Goal: Information Seeking & Learning: Learn about a topic

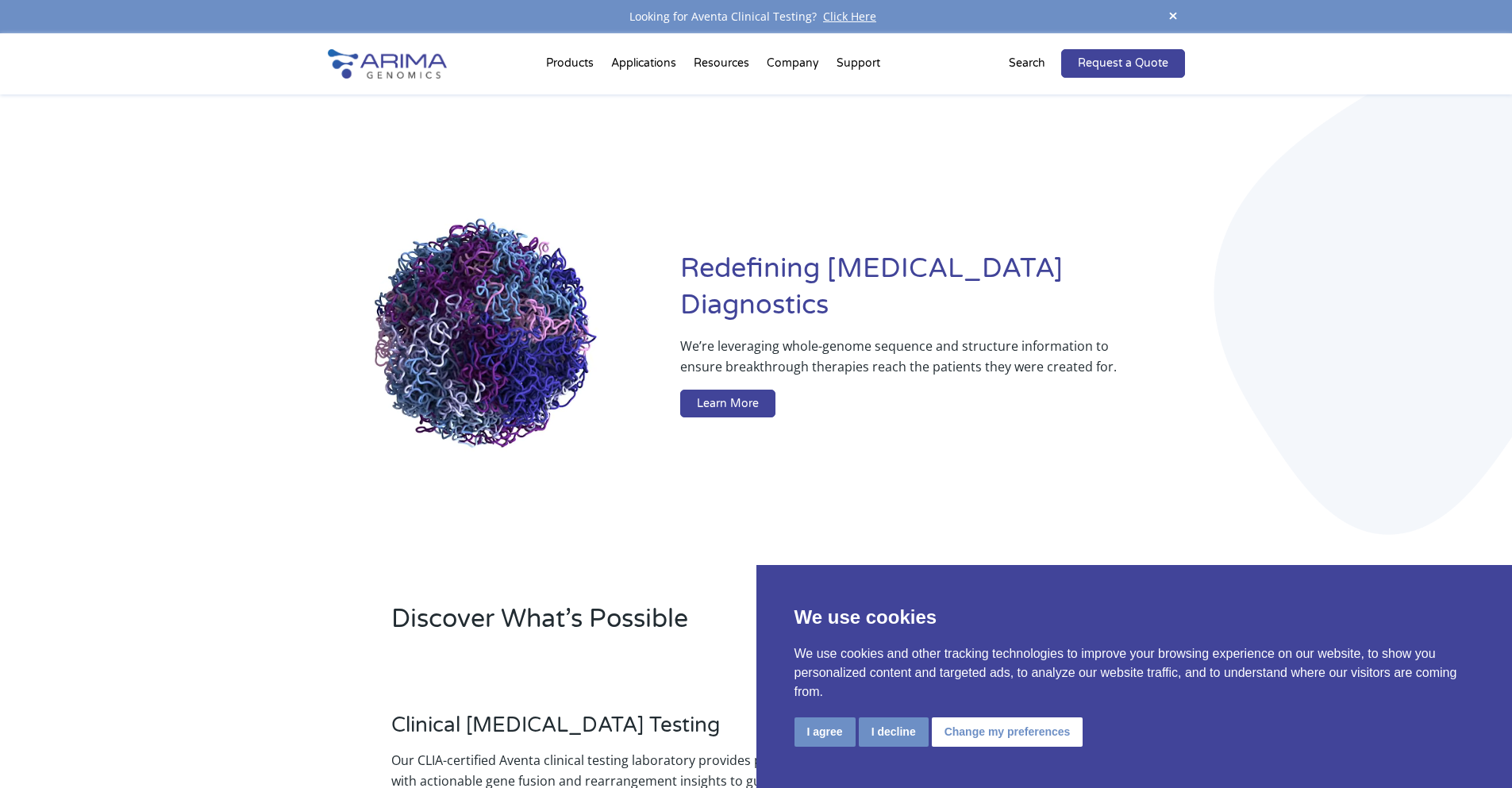
click at [790, 66] on li "Company About + Team Careers Events Press + News" at bounding box center [792, 66] width 70 height 54
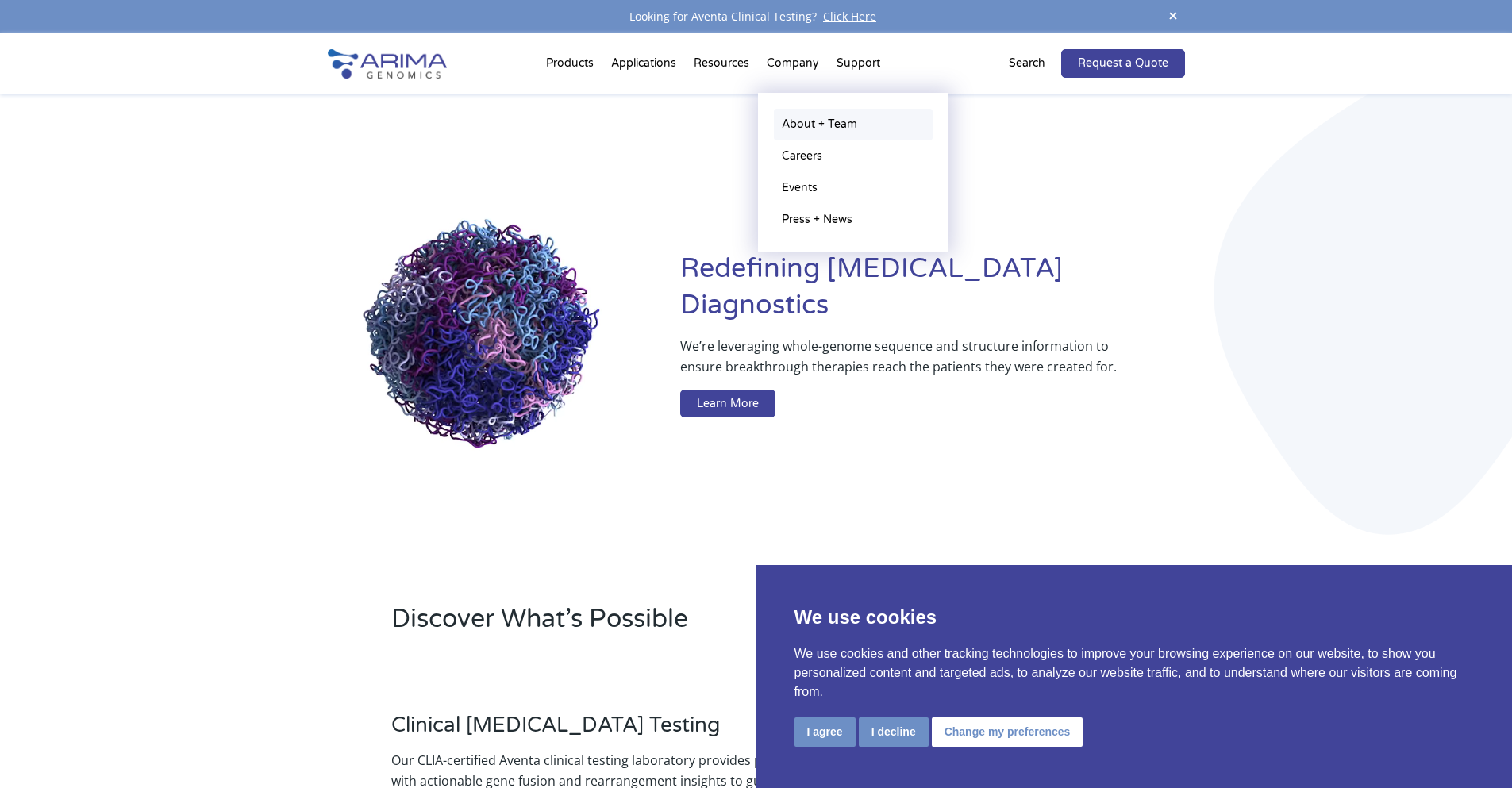
click at [797, 109] on link "About + Team" at bounding box center [854, 124] width 159 height 31
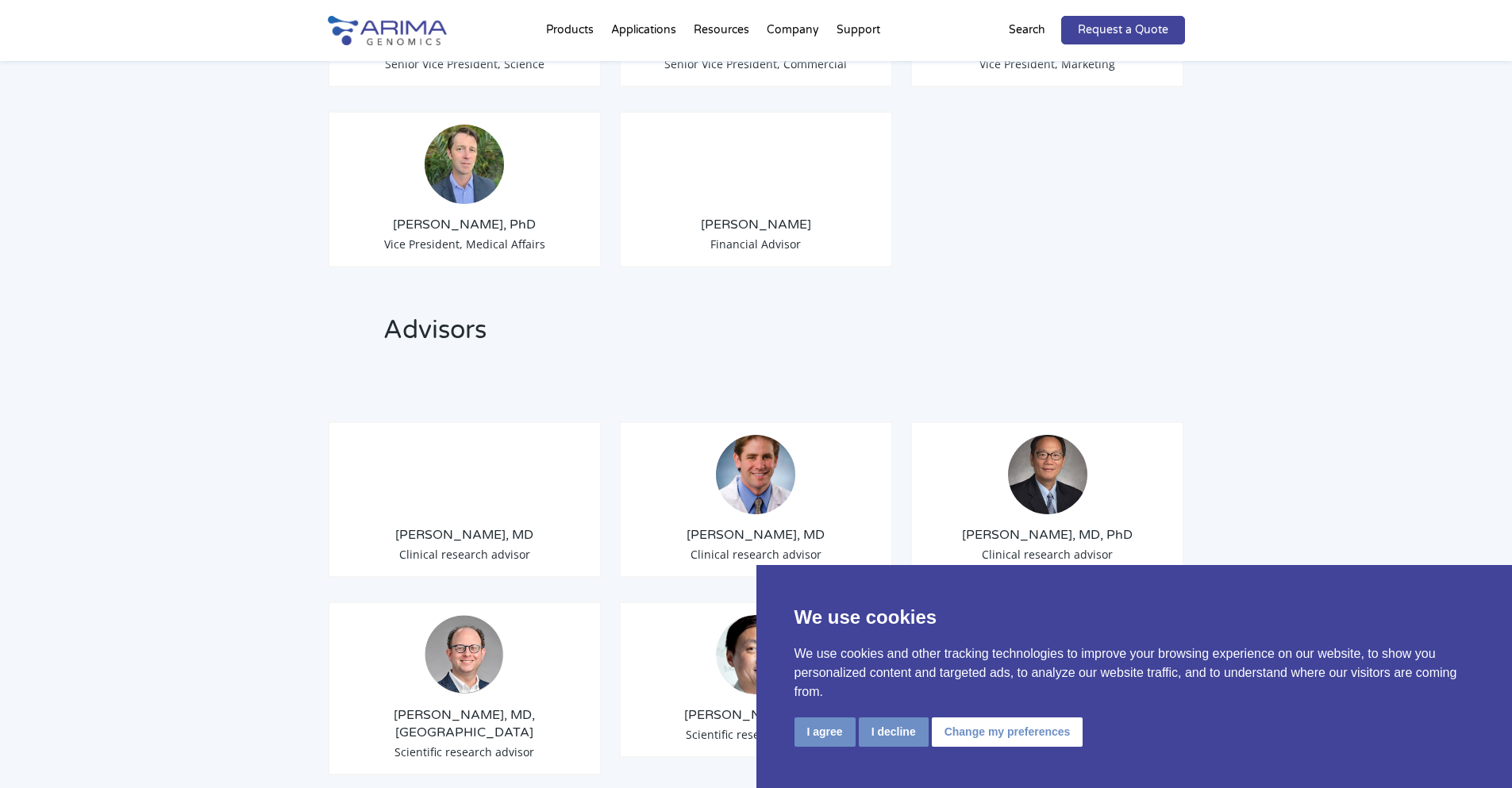
scroll to position [1621, 0]
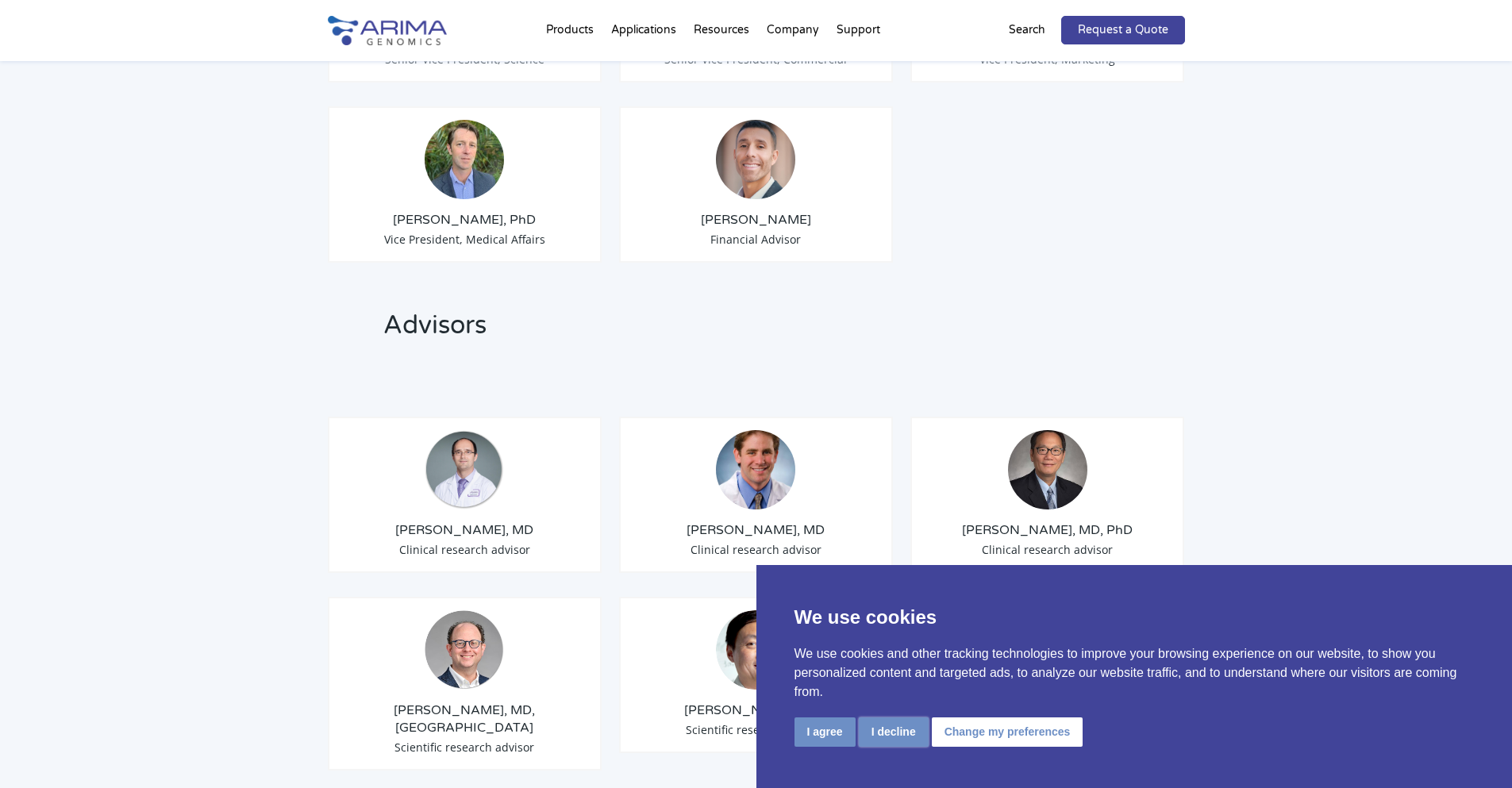
click at [883, 731] on button "I decline" at bounding box center [893, 732] width 70 height 29
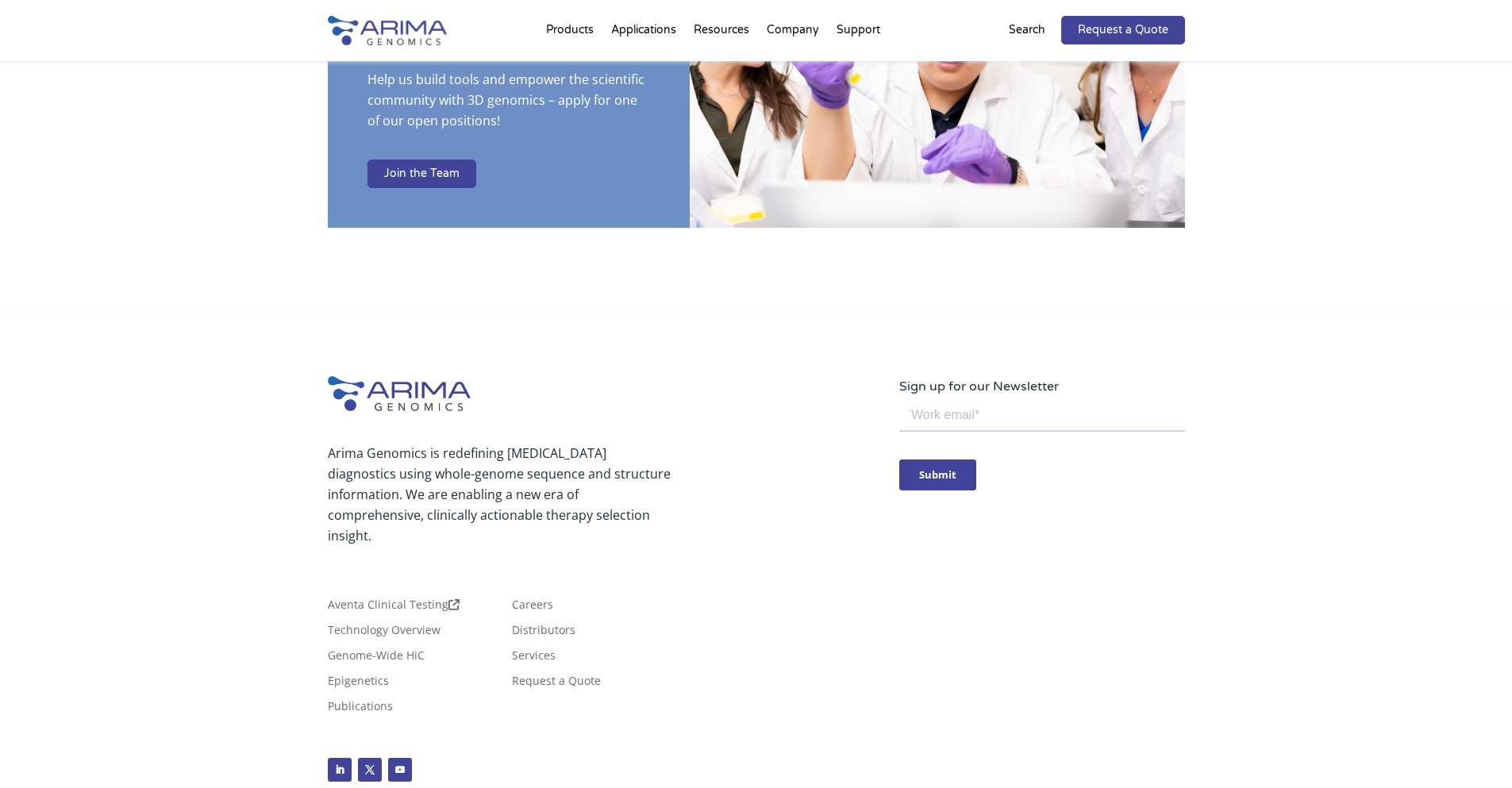
scroll to position [2707, 0]
